Goal: Communication & Community: Participate in discussion

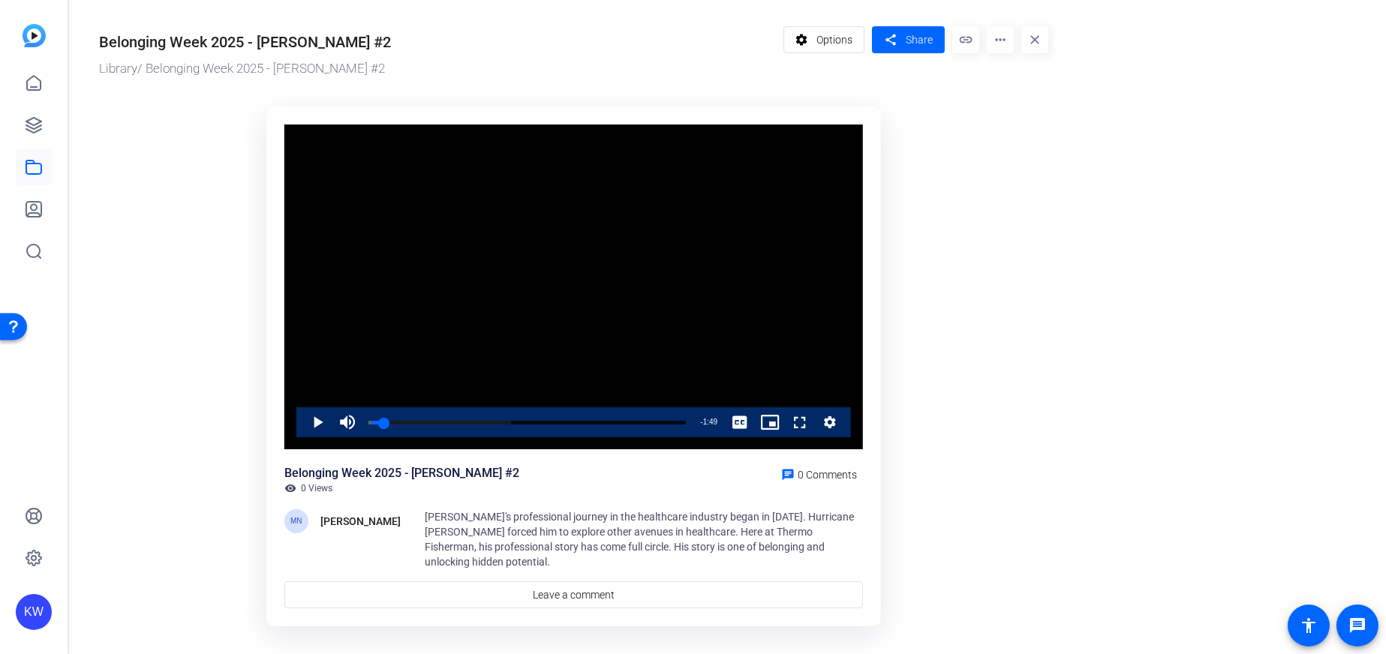
click at [302, 411] on span "Video Player" at bounding box center [302, 423] width 0 height 30
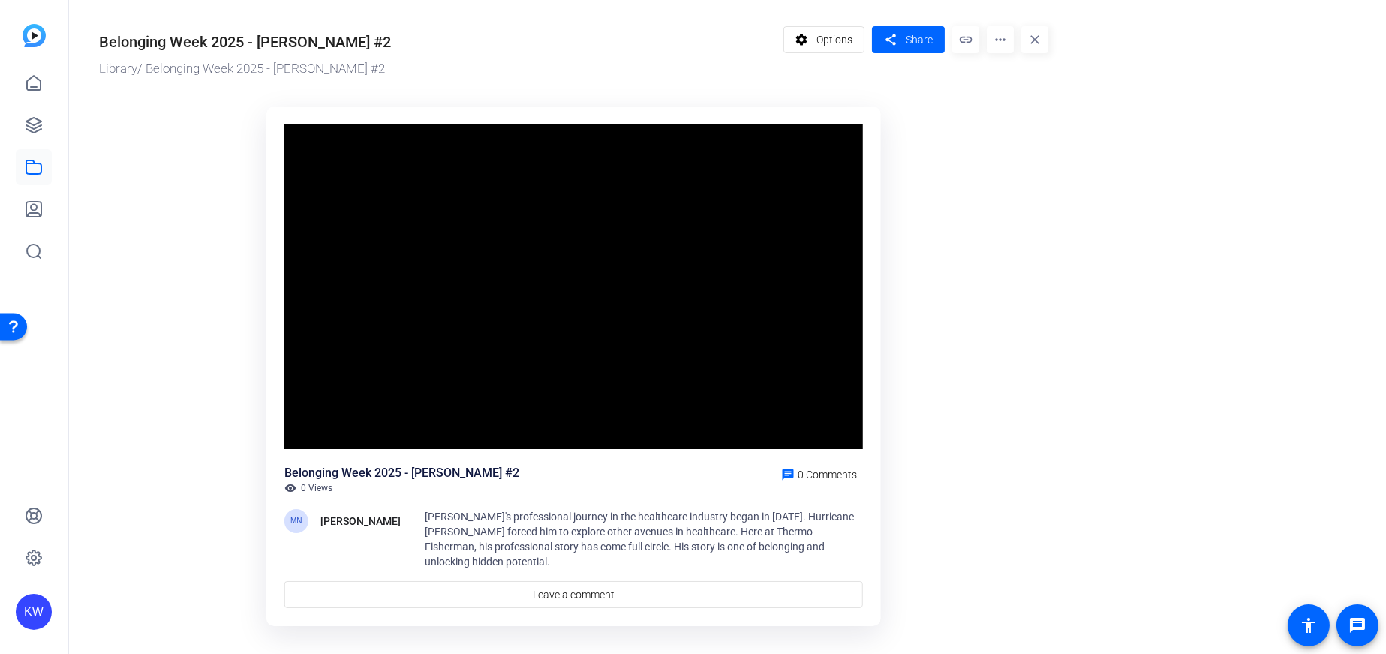
click at [462, 506] on div "Belonging Week 2025 - [PERSON_NAME] #2 visibility 0 Views chat 0 Comments MN [P…" at bounding box center [573, 537] width 579 height 144
click at [454, 517] on span "[PERSON_NAME]'s professional journey in the healthcare industry began in [DATE]…" at bounding box center [639, 539] width 429 height 57
click at [473, 519] on span "[PERSON_NAME]'s professional journey in the healthcare industry began in [DATE]…" at bounding box center [639, 539] width 429 height 57
click at [473, 521] on span "[PERSON_NAME]'s professional journey in the healthcare industry began in [DATE]…" at bounding box center [639, 539] width 429 height 57
click at [558, 588] on span "Leave a comment" at bounding box center [574, 596] width 82 height 16
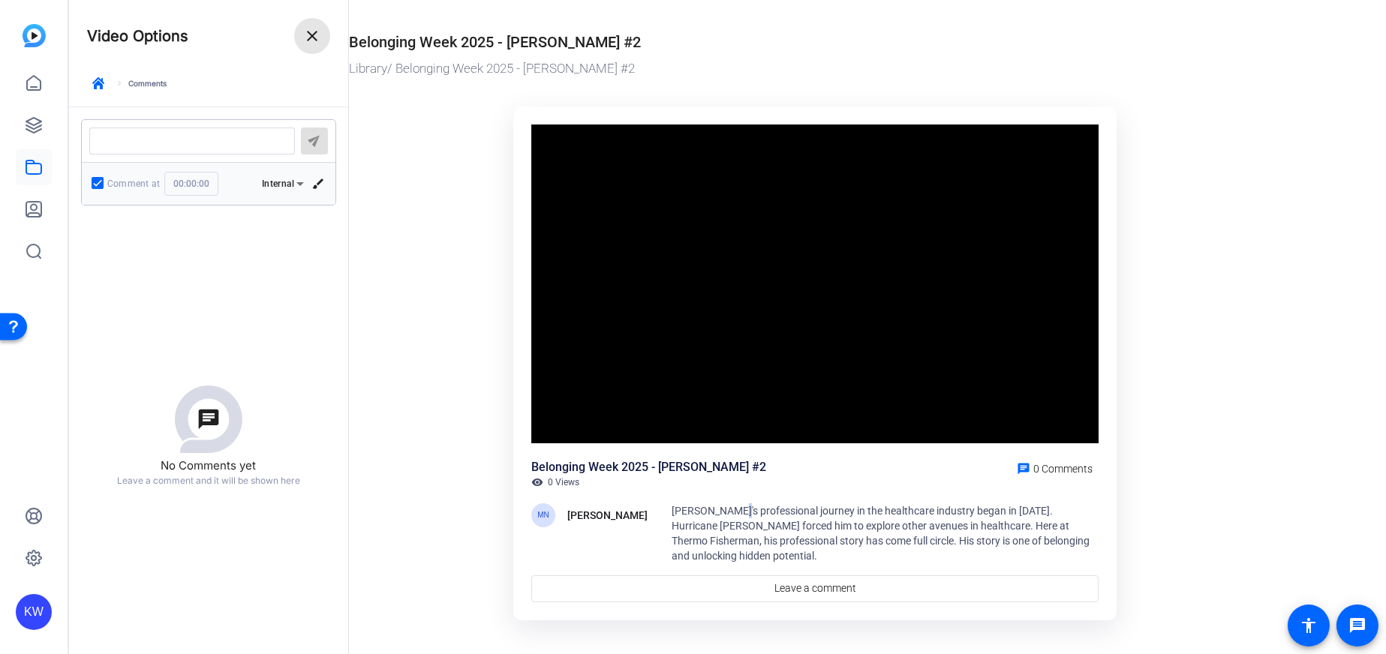
click at [330, 34] on div "Video Options close keyboard_arrow_right Comments" at bounding box center [208, 53] width 279 height 107
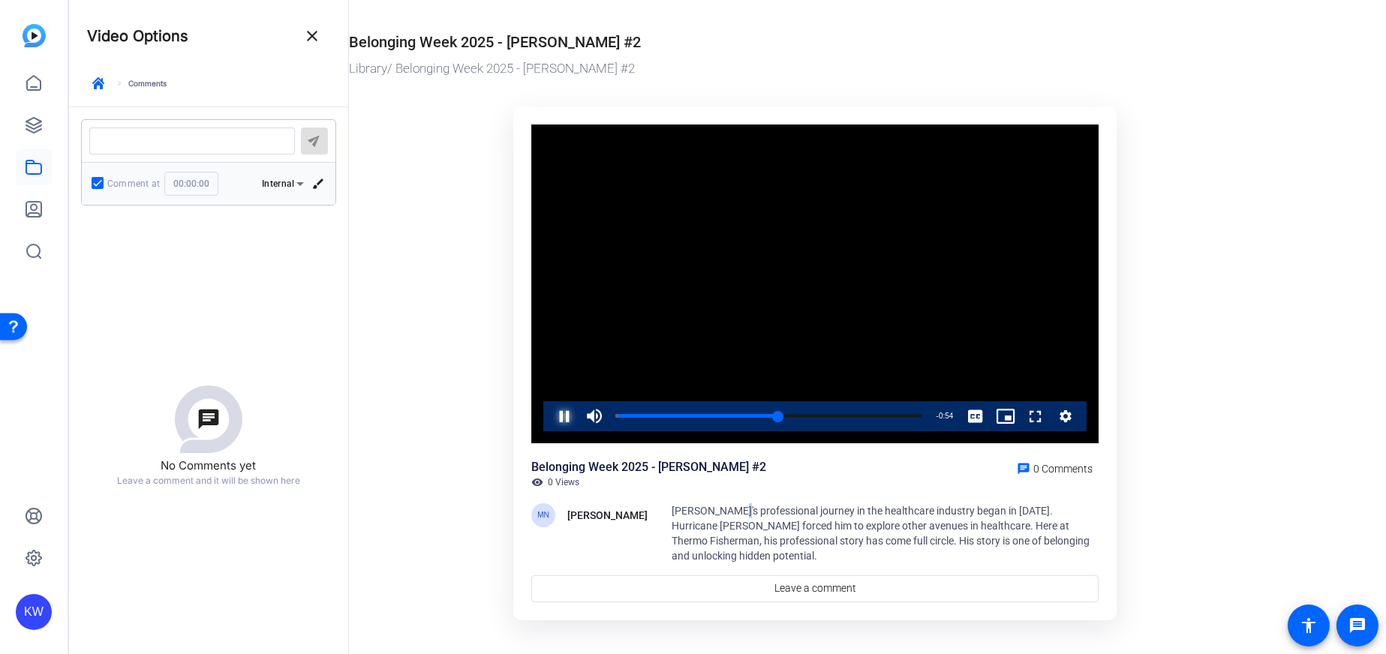
drag, startPoint x: 561, startPoint y: 413, endPoint x: 266, endPoint y: 351, distance: 300.6
click at [549, 413] on span "Video Player" at bounding box center [549, 417] width 0 height 30
